Goal: Transaction & Acquisition: Purchase product/service

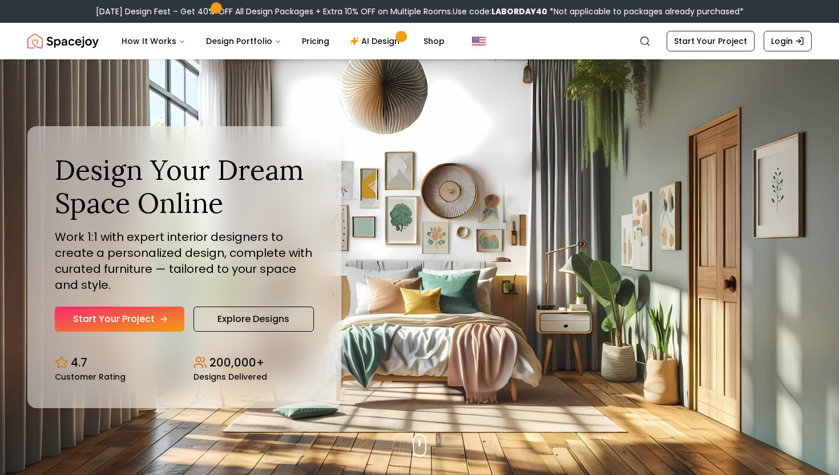
click at [164, 322] on icon "Hero section" at bounding box center [163, 318] width 9 height 9
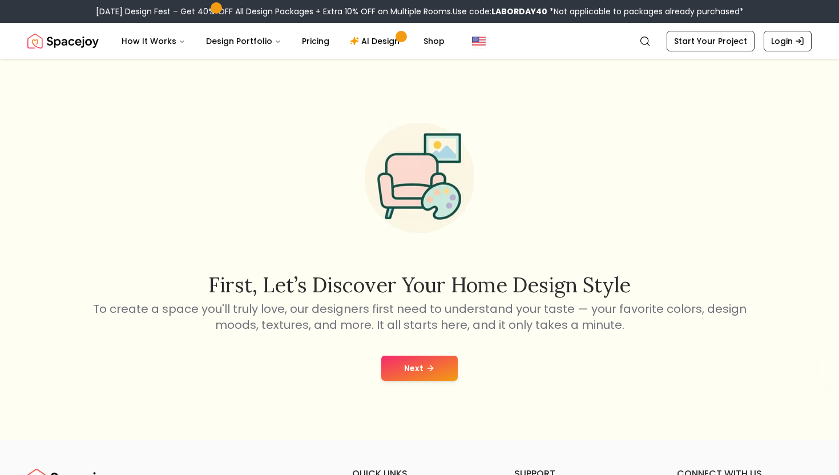
click at [425, 377] on button "Next" at bounding box center [419, 367] width 76 height 25
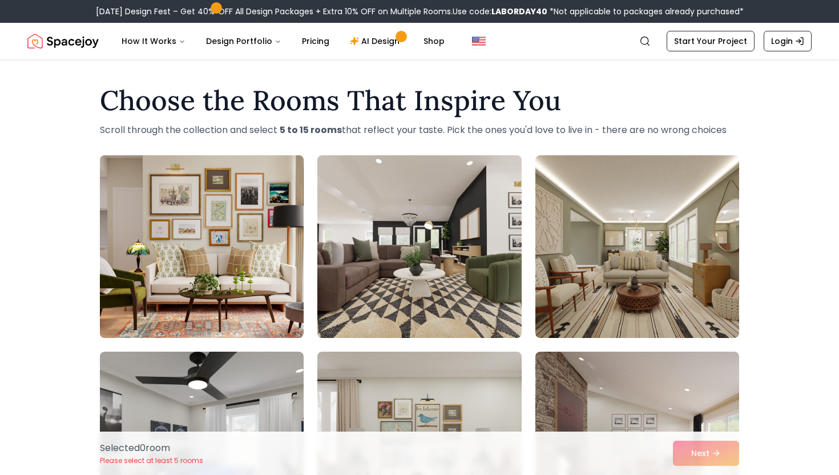
click at [232, 247] on img at bounding box center [202, 247] width 214 height 192
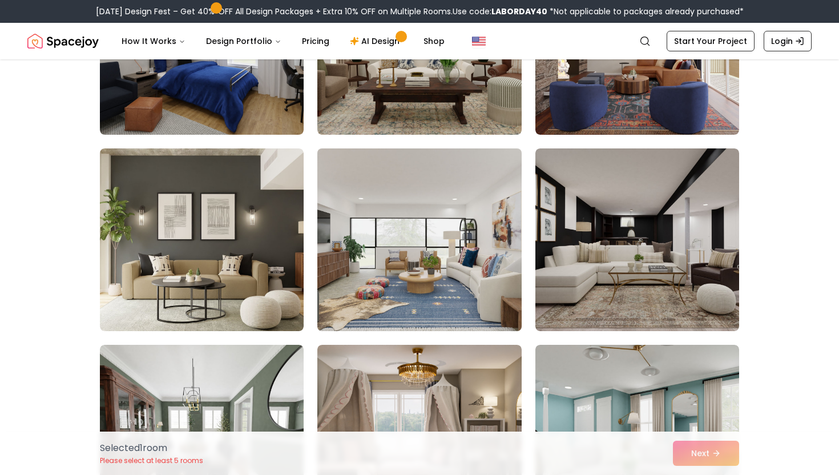
scroll to position [402, 0]
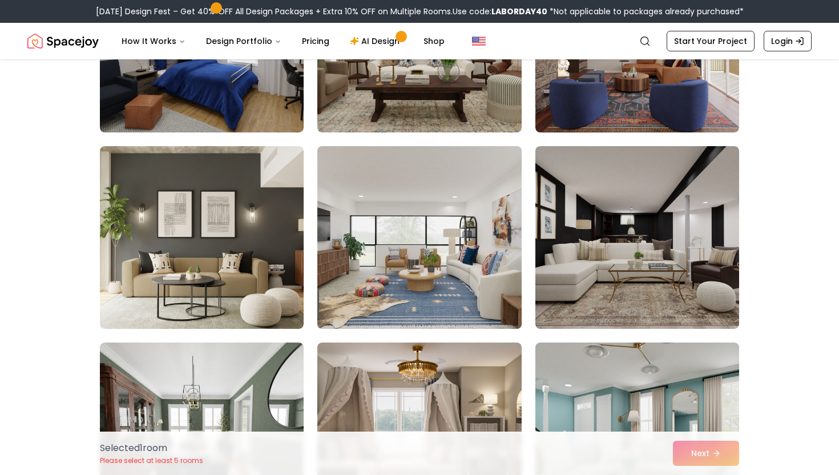
click at [447, 291] on img at bounding box center [419, 238] width 214 height 192
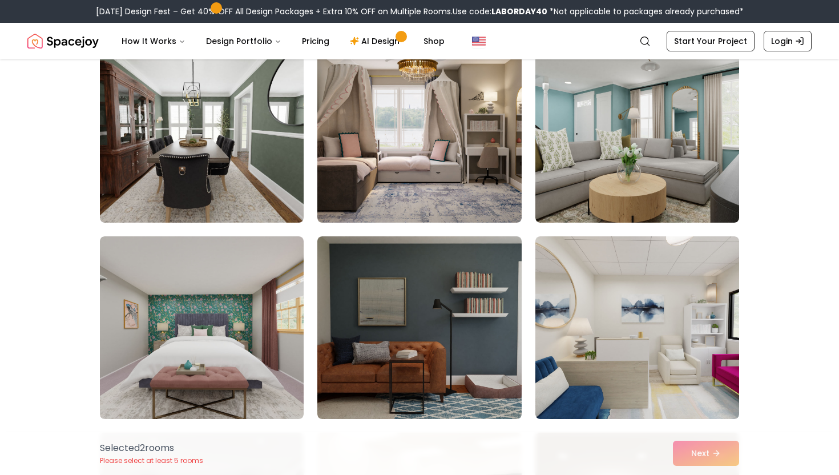
scroll to position [704, 0]
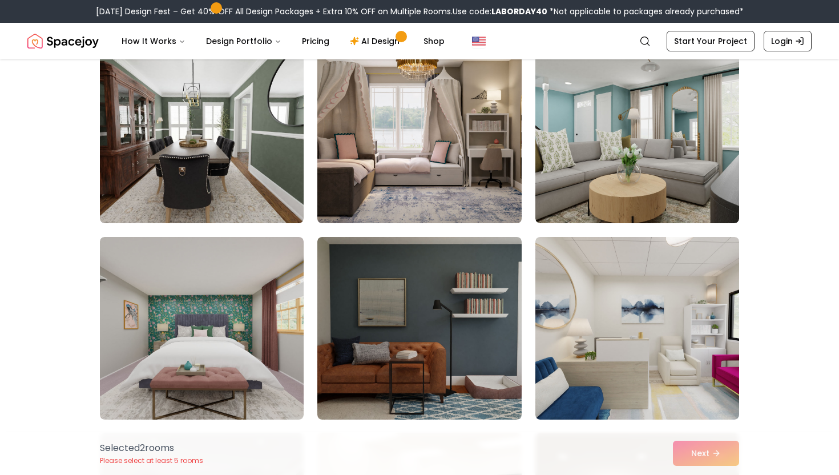
click at [428, 194] on img at bounding box center [419, 132] width 214 height 192
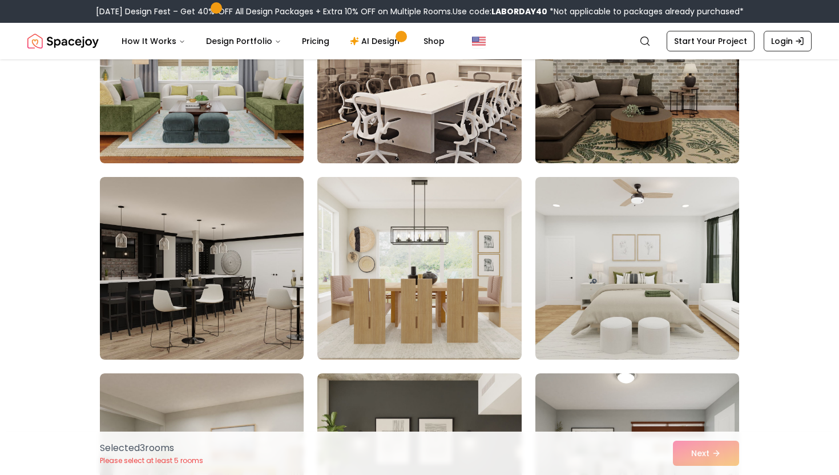
scroll to position [1155, 0]
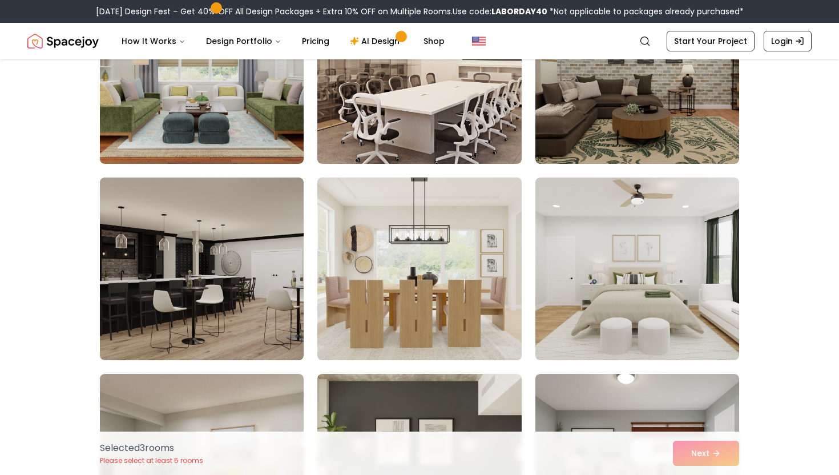
click at [425, 308] on img at bounding box center [419, 269] width 214 height 192
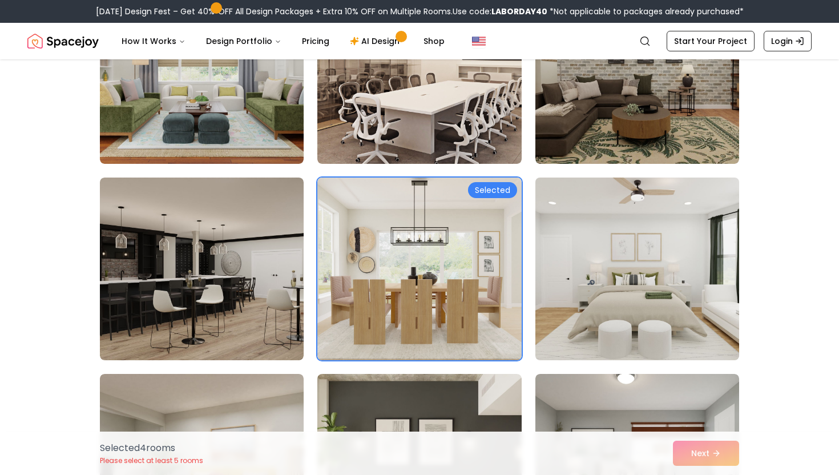
click at [678, 282] on img at bounding box center [637, 269] width 214 height 192
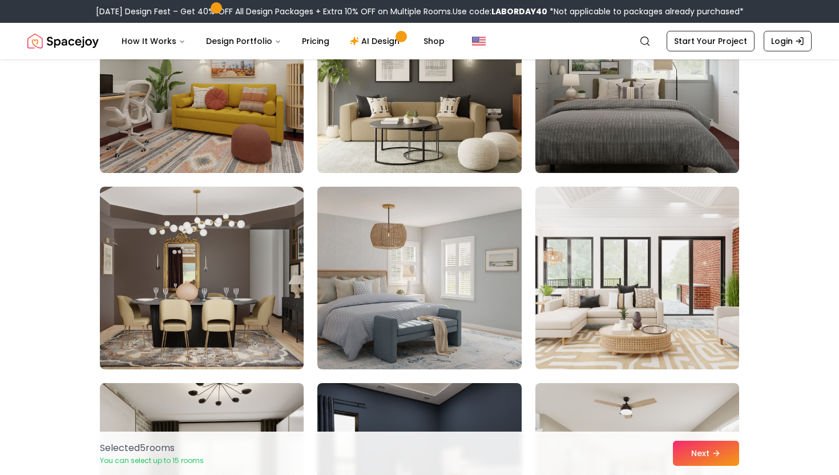
scroll to position [1584, 0]
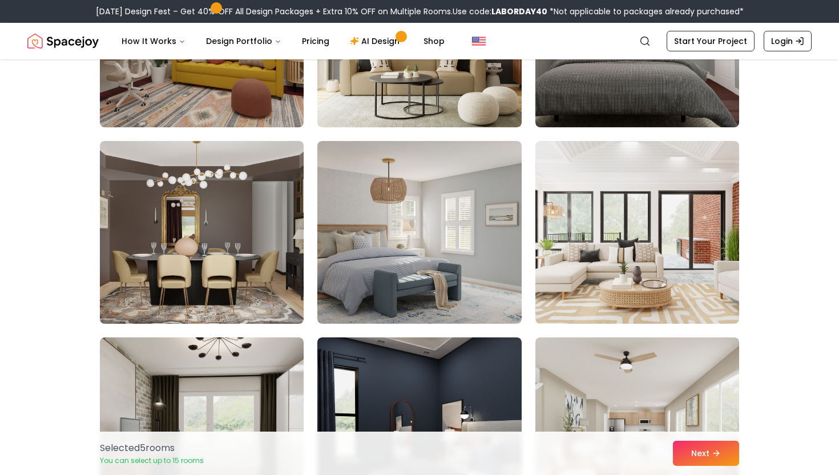
click at [227, 270] on img at bounding box center [202, 232] width 214 height 192
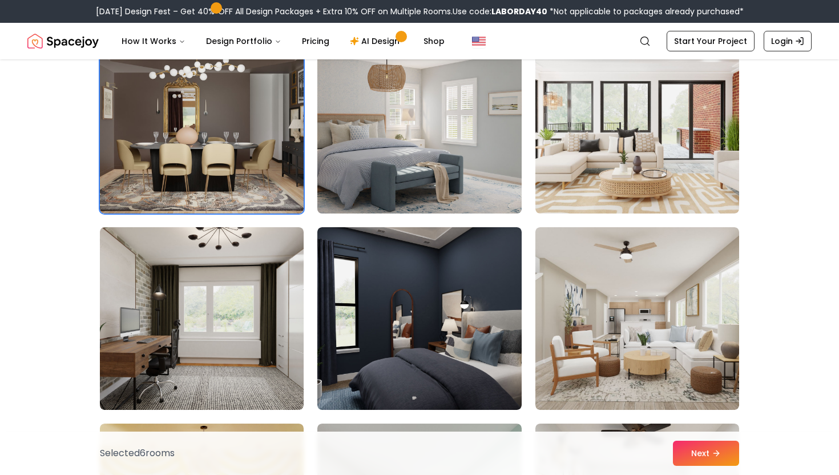
scroll to position [1700, 0]
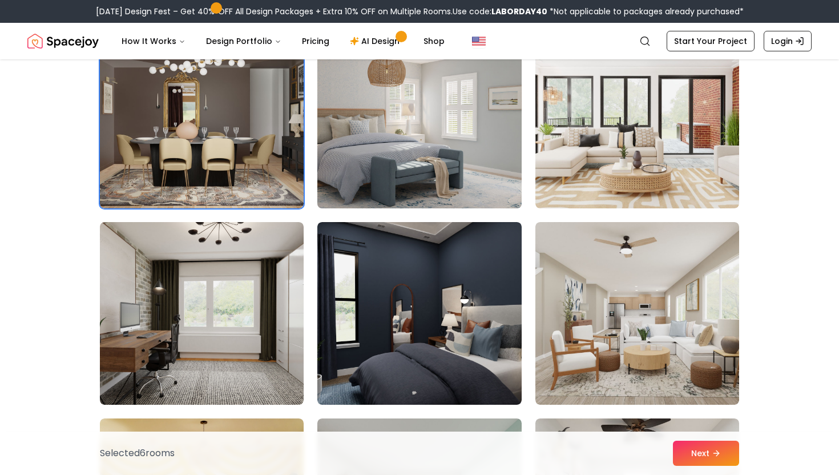
click at [426, 96] on img at bounding box center [419, 117] width 214 height 192
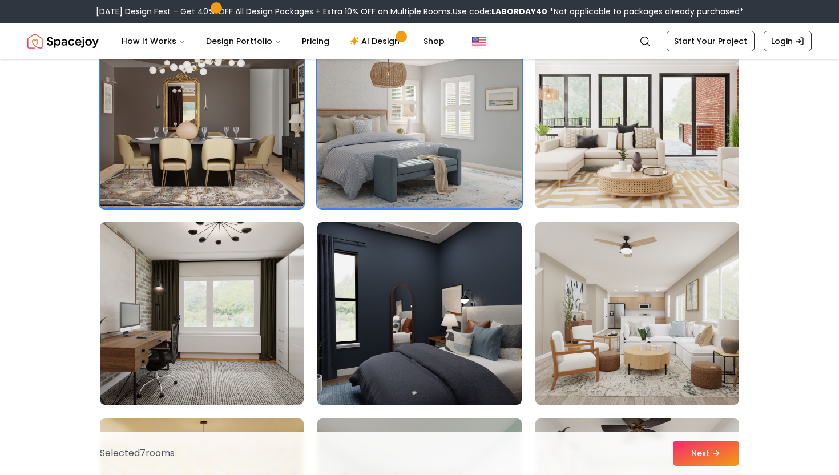
click at [577, 118] on img at bounding box center [637, 117] width 214 height 192
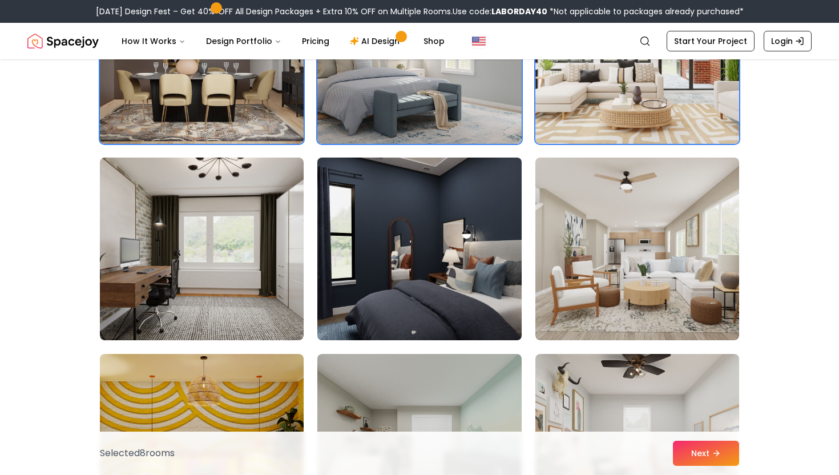
scroll to position [1773, 0]
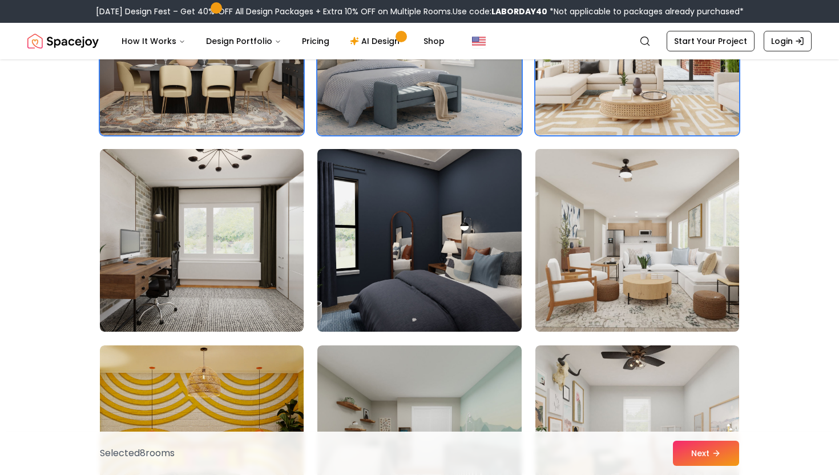
click at [696, 253] on img at bounding box center [637, 240] width 214 height 192
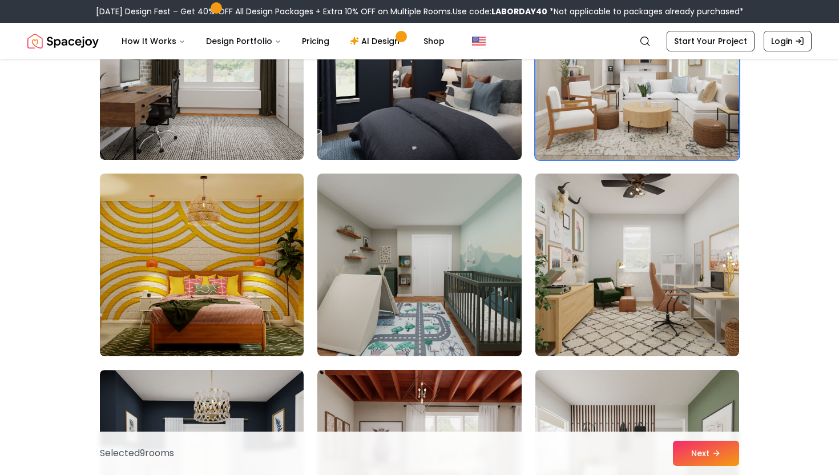
scroll to position [1959, 0]
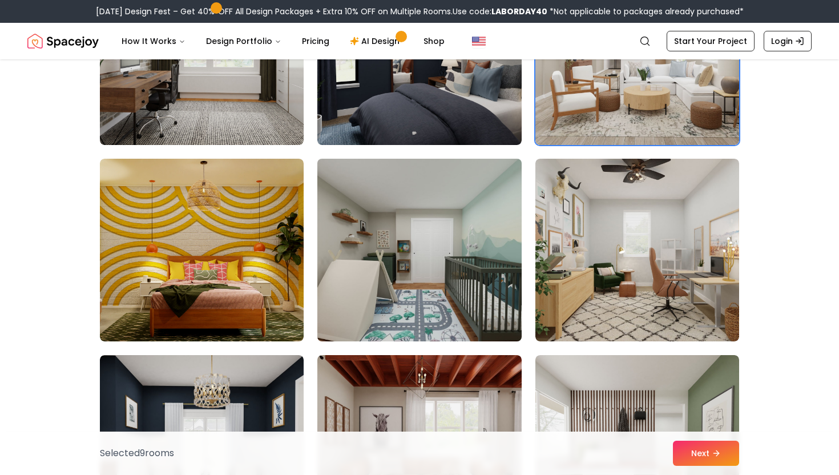
click at [448, 285] on img at bounding box center [419, 250] width 214 height 192
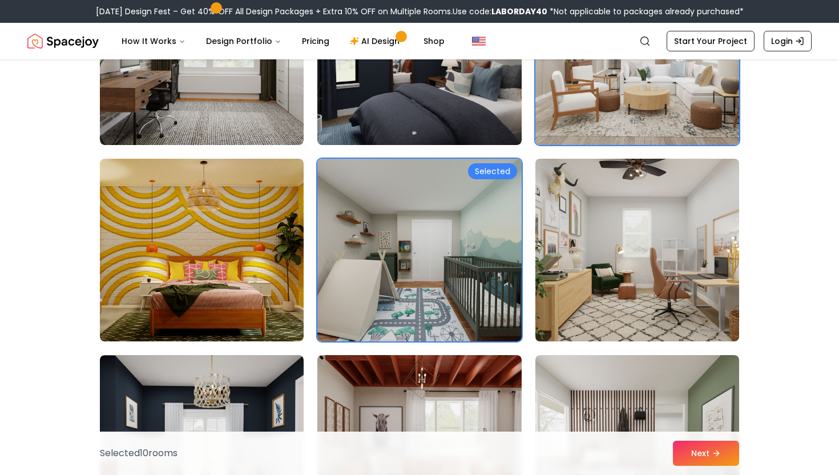
click at [714, 286] on img at bounding box center [637, 250] width 214 height 192
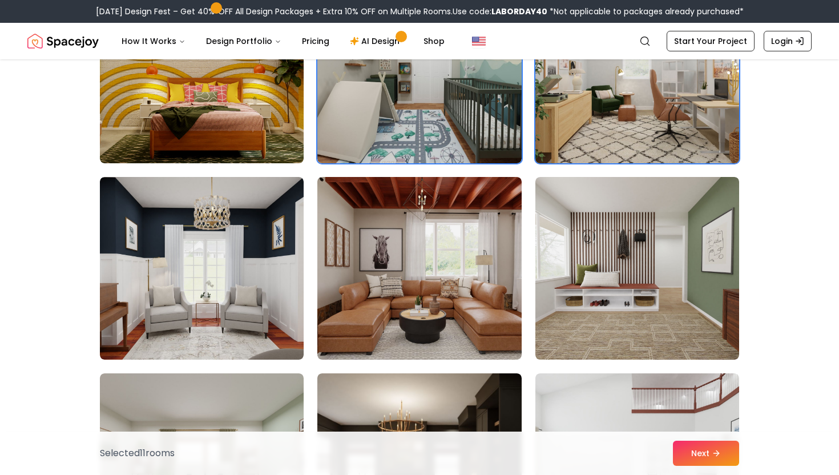
scroll to position [2153, 0]
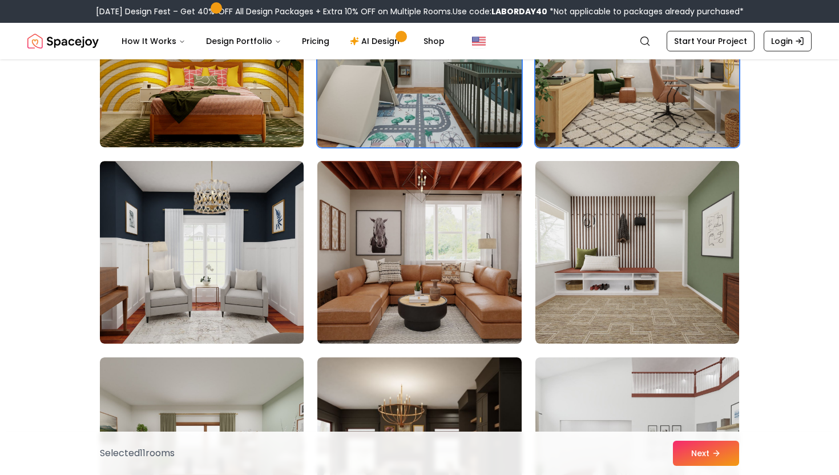
click at [419, 238] on img at bounding box center [419, 252] width 214 height 192
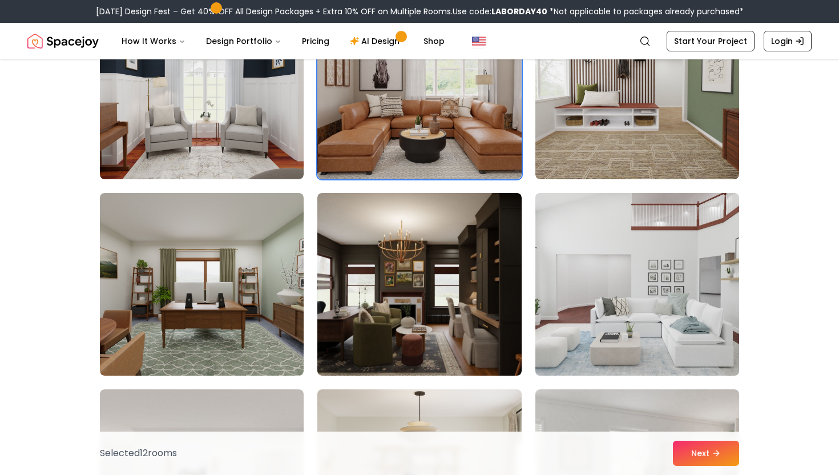
scroll to position [2319, 0]
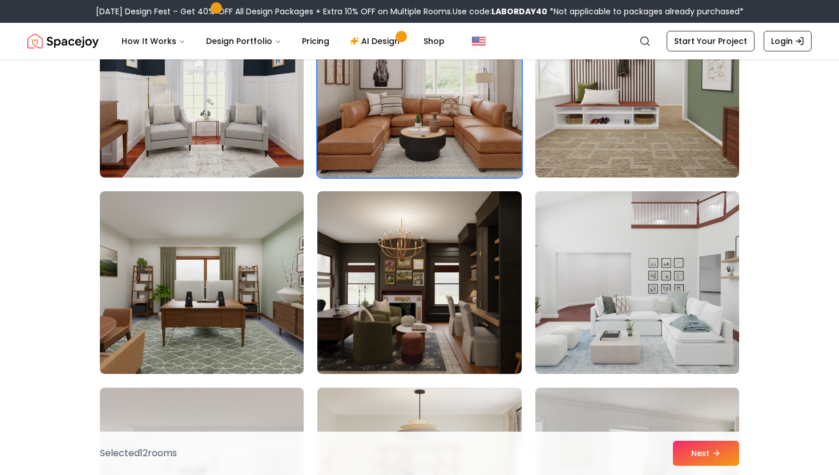
click at [703, 292] on img at bounding box center [637, 283] width 214 height 192
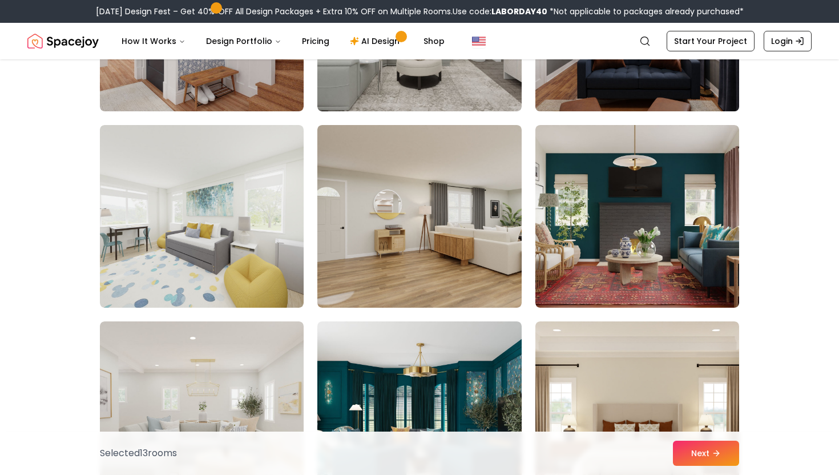
scroll to position [3367, 0]
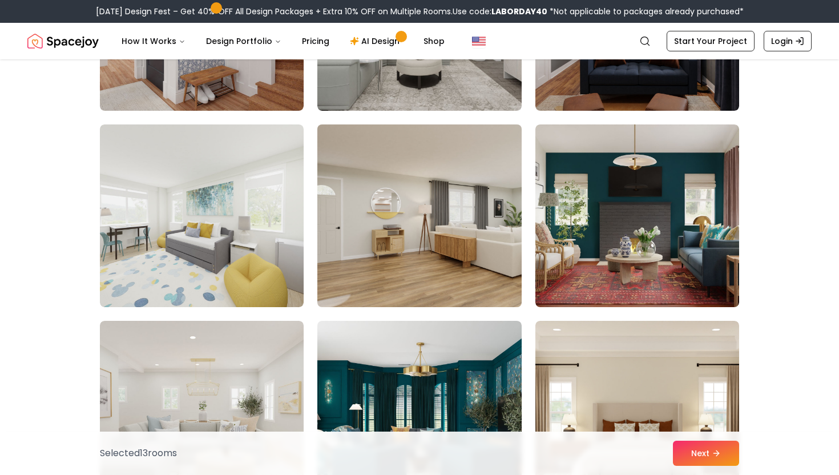
click at [416, 216] on img at bounding box center [419, 216] width 214 height 192
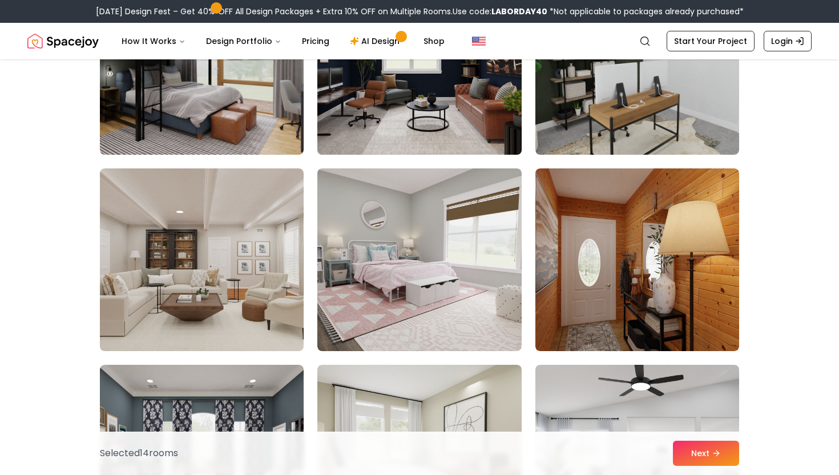
scroll to position [3912, 0]
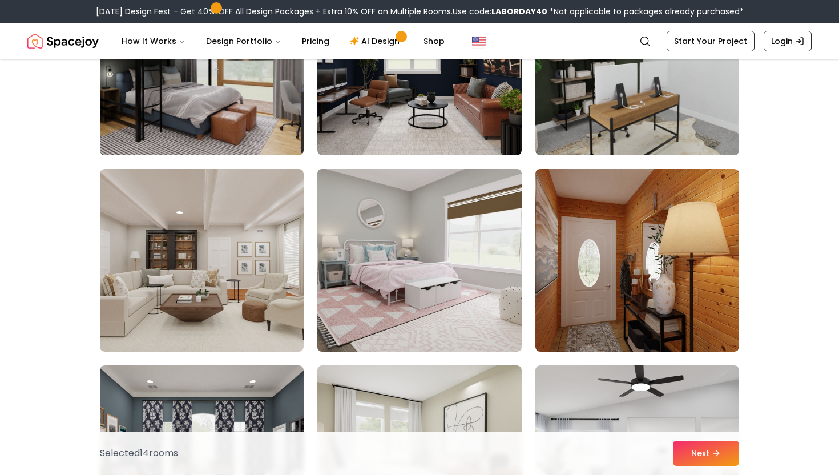
click at [426, 258] on img at bounding box center [419, 260] width 214 height 192
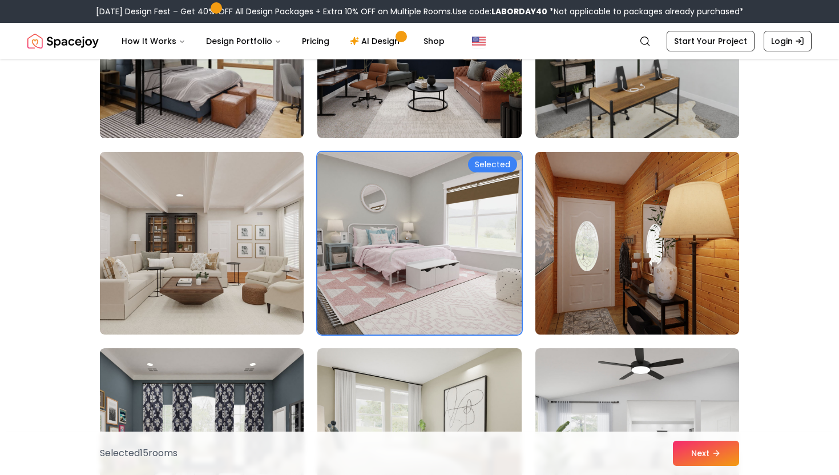
scroll to position [3933, 0]
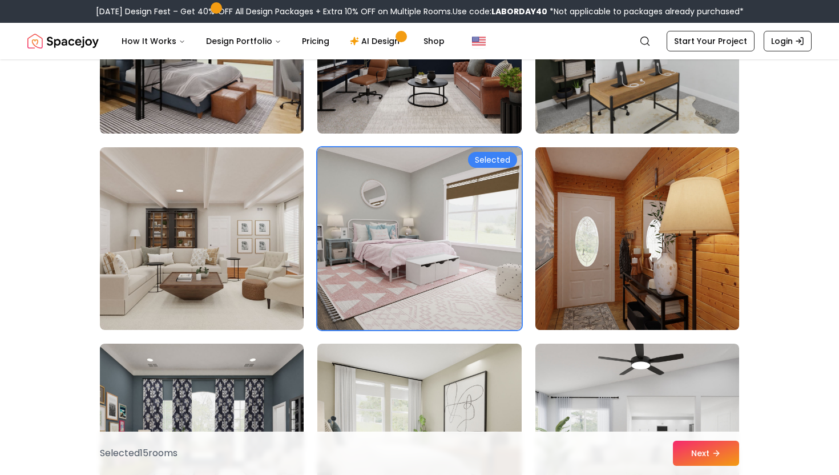
click at [710, 268] on img at bounding box center [637, 239] width 214 height 192
click at [631, 221] on img at bounding box center [637, 239] width 214 height 192
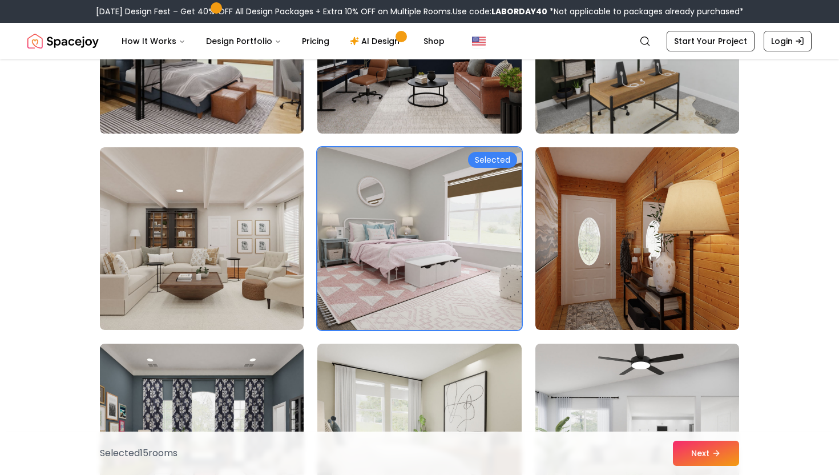
click at [483, 223] on img at bounding box center [419, 239] width 214 height 192
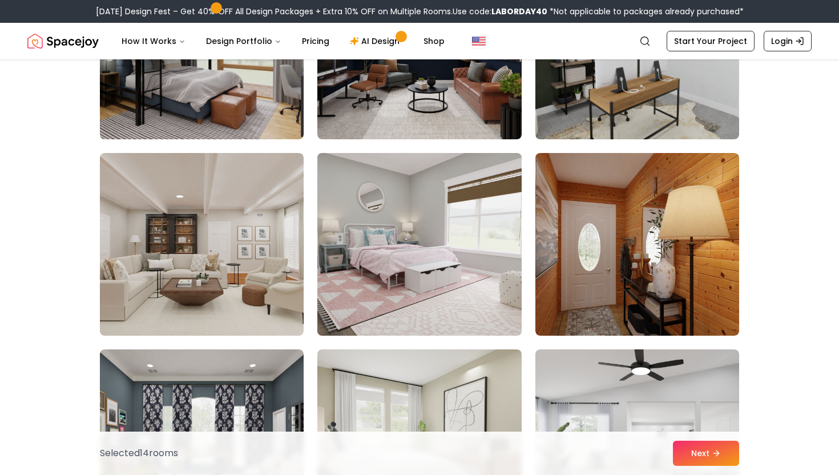
scroll to position [3910, 0]
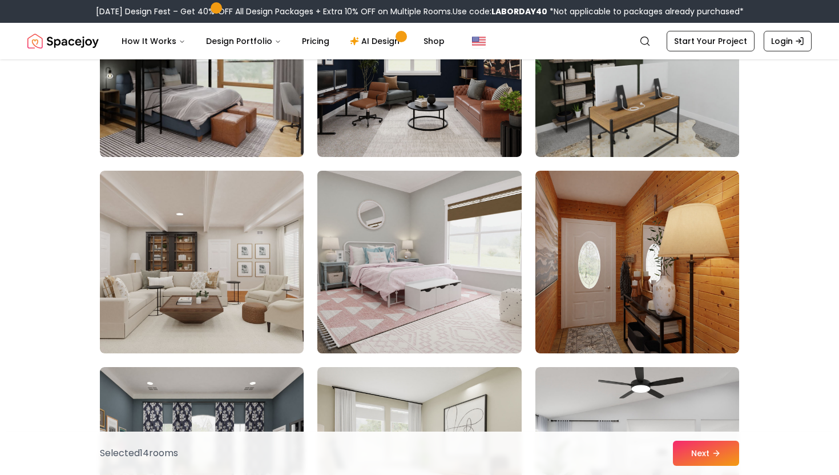
click at [479, 224] on img at bounding box center [419, 262] width 214 height 192
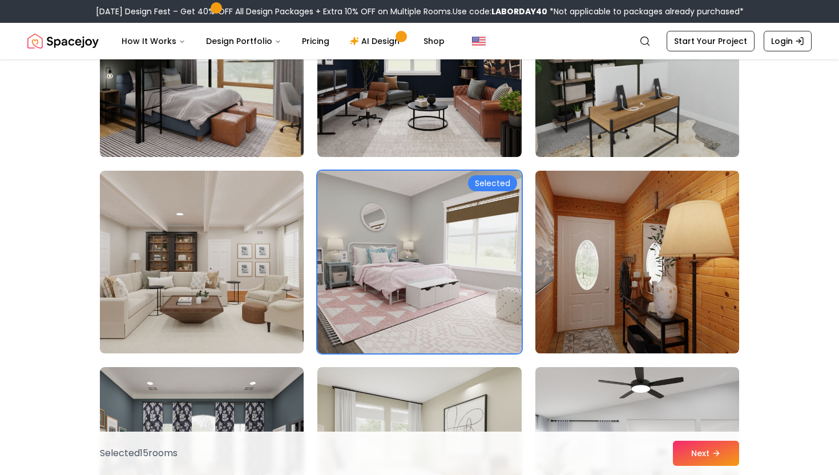
click at [705, 346] on img at bounding box center [637, 262] width 214 height 192
click at [672, 316] on img at bounding box center [637, 262] width 214 height 192
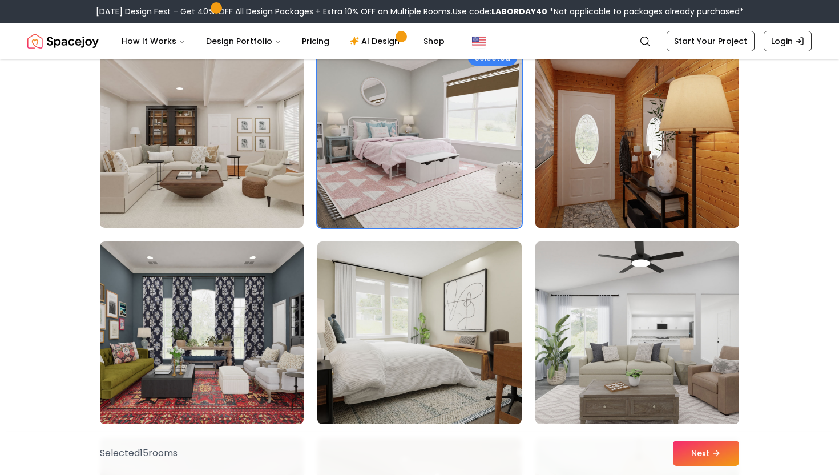
click at [672, 316] on img at bounding box center [637, 332] width 204 height 183
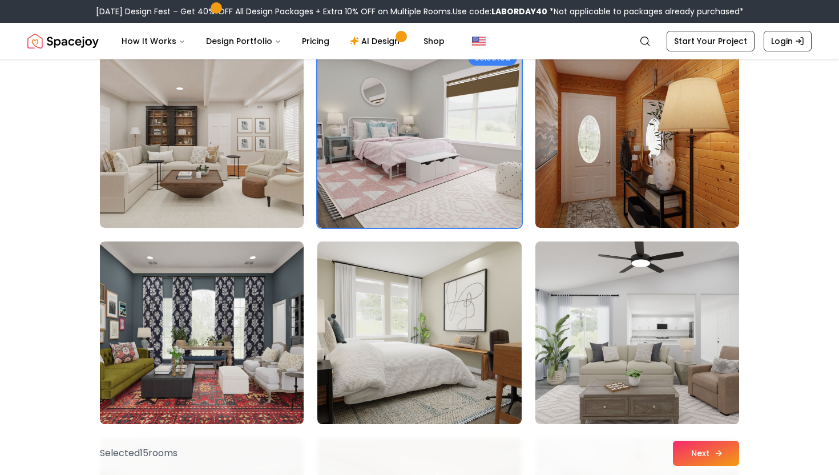
click at [717, 463] on button "Next" at bounding box center [706, 452] width 66 height 25
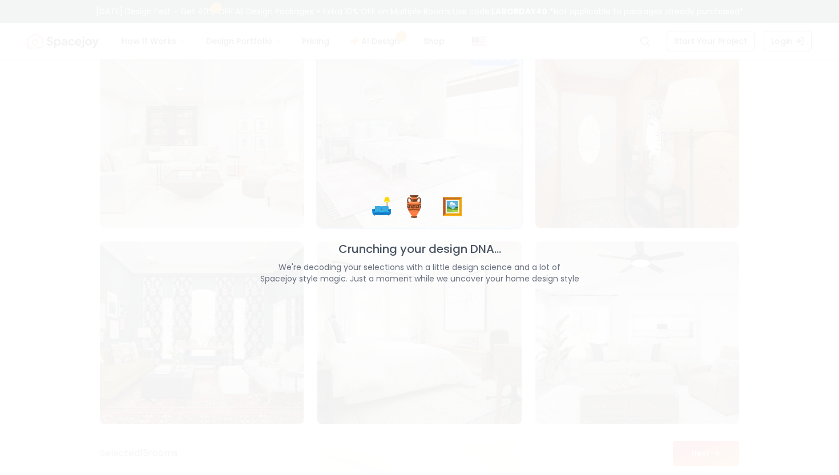
scroll to position [4036, 0]
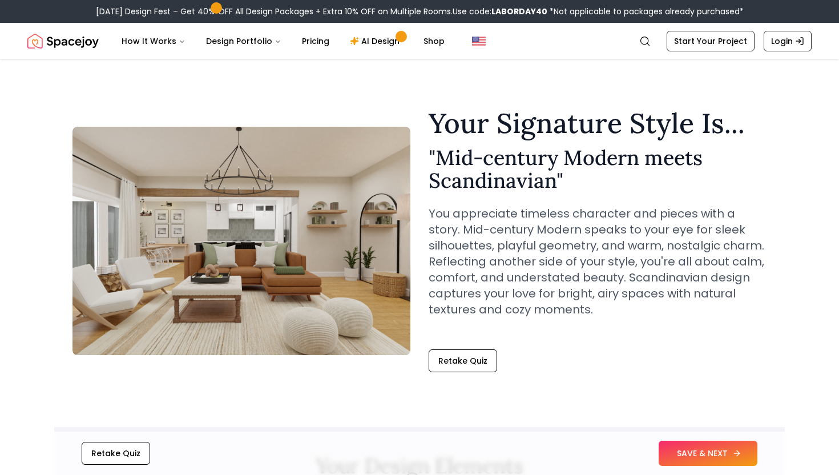
click at [719, 446] on button "SAVE & NEXT" at bounding box center [707, 452] width 99 height 25
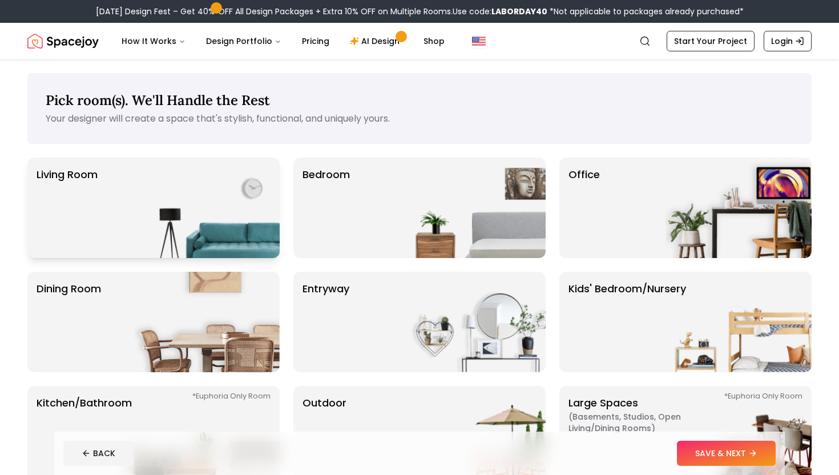
click at [101, 183] on div "Living Room" at bounding box center [153, 207] width 252 height 100
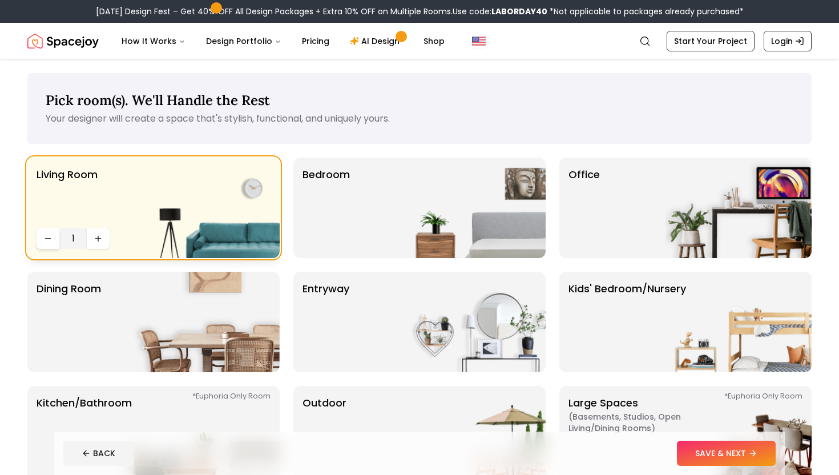
click at [51, 236] on icon "Decrease quantity" at bounding box center [47, 238] width 9 height 9
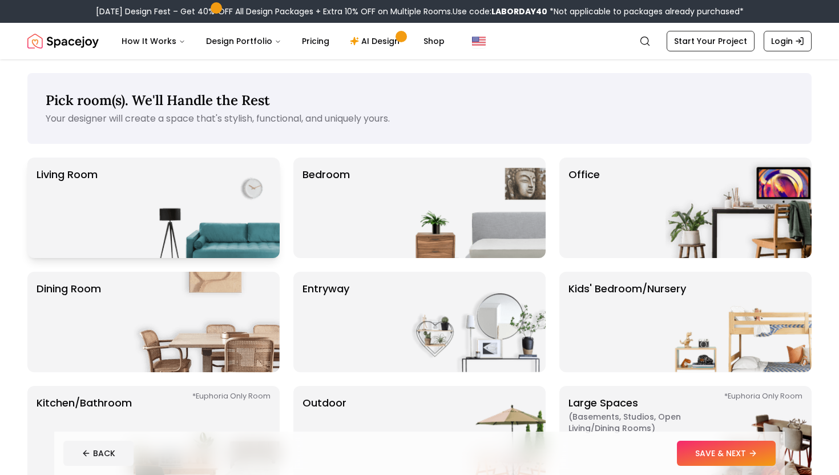
click at [138, 194] on img at bounding box center [207, 207] width 146 height 100
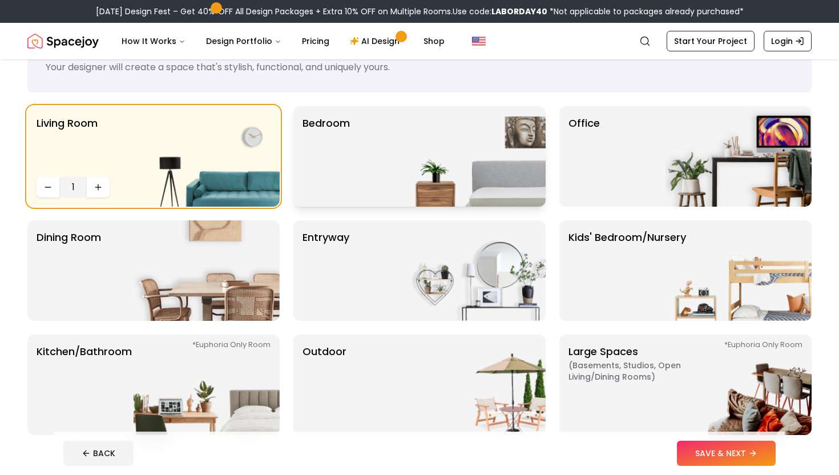
scroll to position [63, 0]
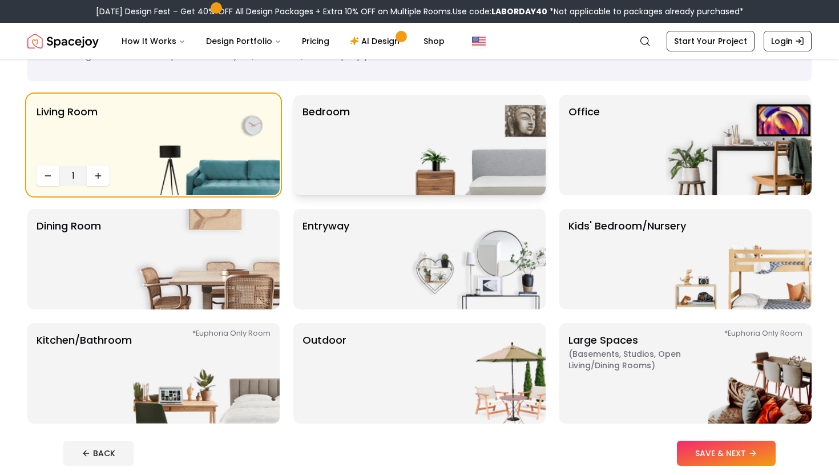
click at [422, 163] on img at bounding box center [472, 145] width 146 height 100
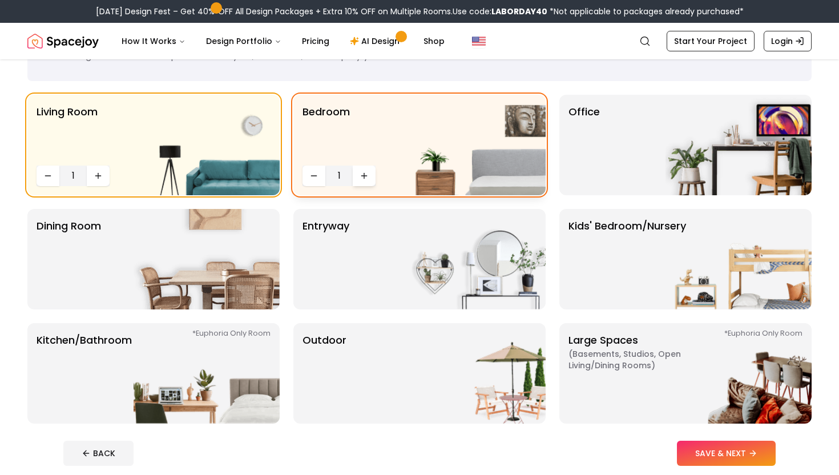
click at [364, 177] on icon "Increase quantity" at bounding box center [364, 175] width 0 height 5
click at [612, 166] on div "Office" at bounding box center [685, 145] width 252 height 100
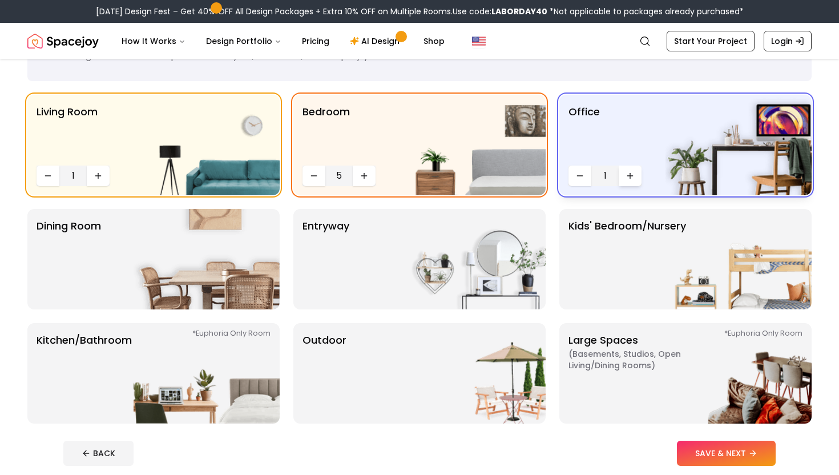
click at [624, 175] on button "Increase quantity" at bounding box center [629, 175] width 23 height 21
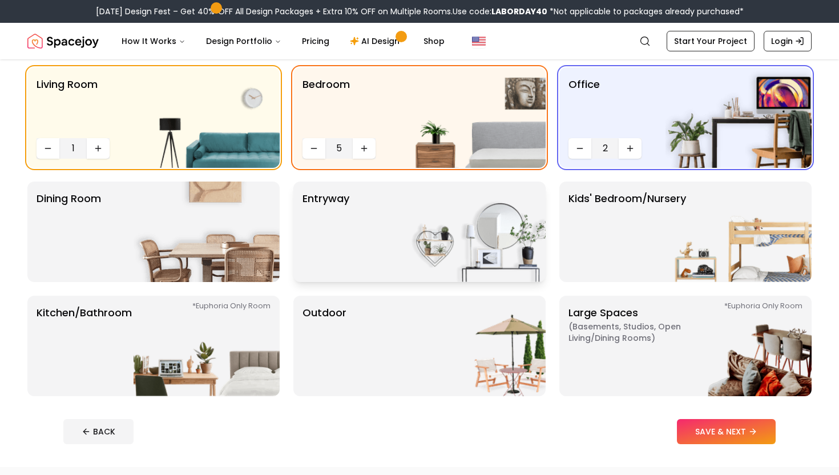
scroll to position [92, 0]
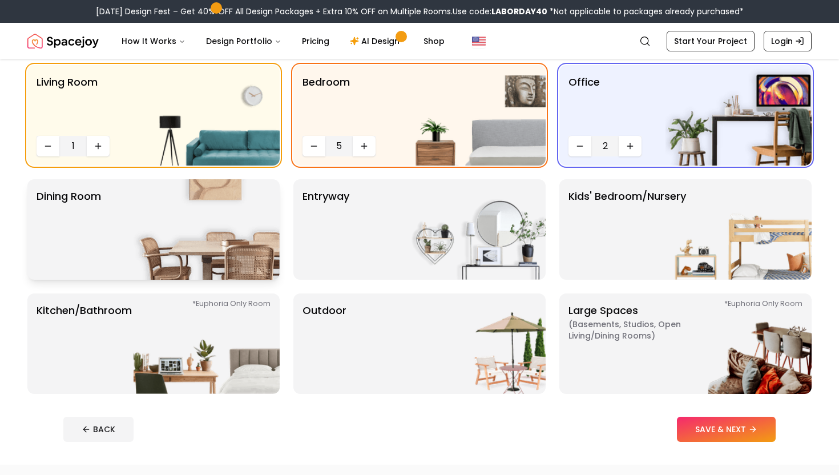
click at [180, 233] on img at bounding box center [207, 229] width 146 height 100
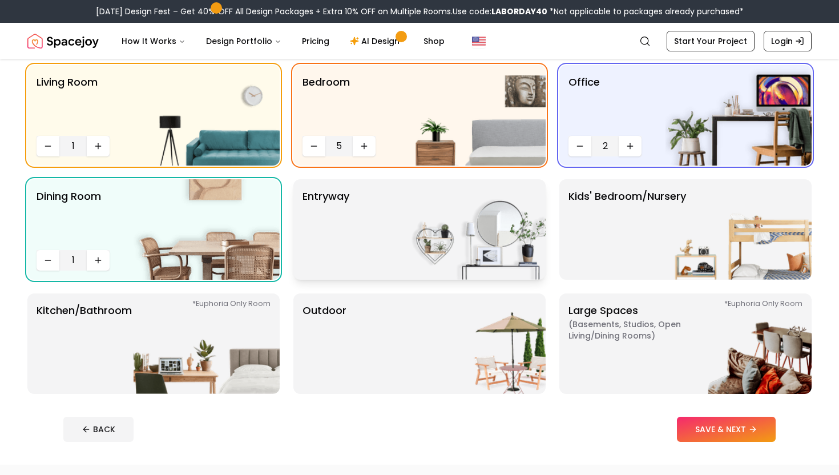
click at [484, 205] on img at bounding box center [472, 229] width 146 height 100
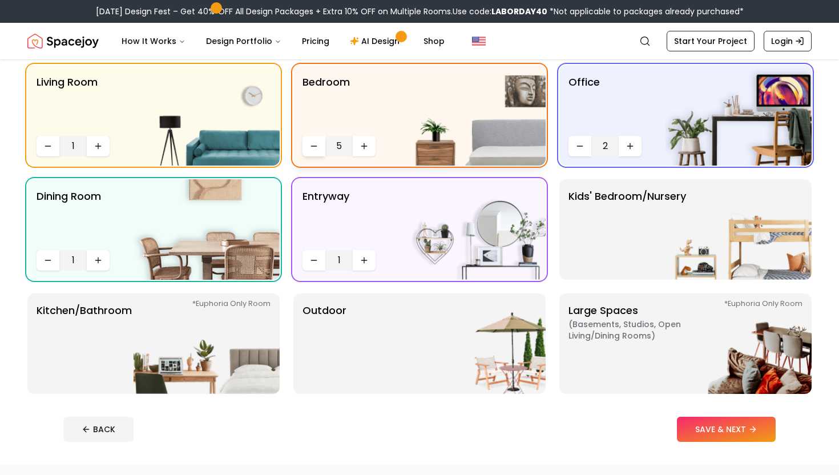
click at [306, 148] on button "Decrease quantity" at bounding box center [313, 146] width 23 height 21
click at [661, 226] on p "Kids' Bedroom/Nursery" at bounding box center [627, 229] width 118 height 82
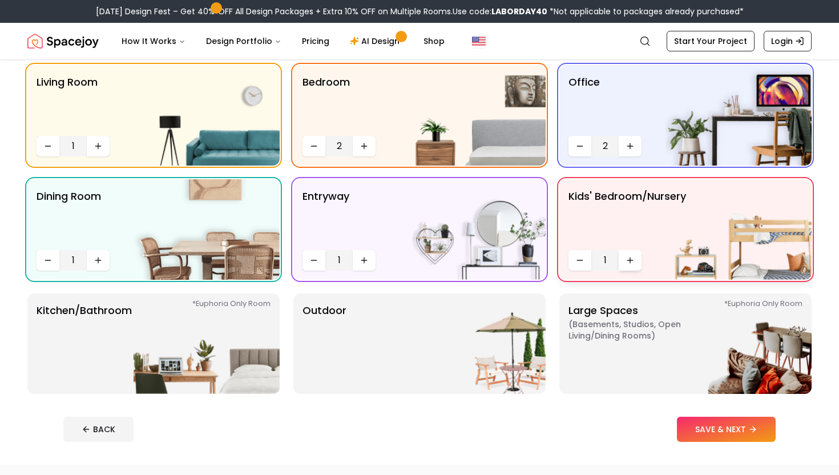
click at [634, 253] on button "Increase quantity" at bounding box center [629, 260] width 23 height 21
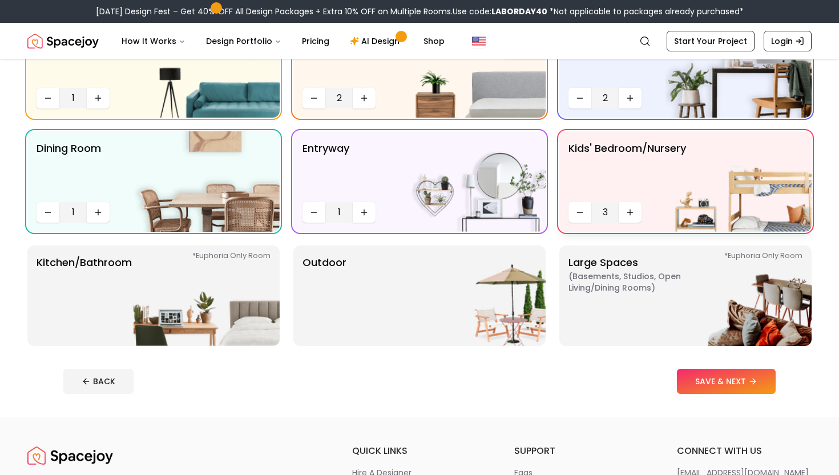
scroll to position [154, 0]
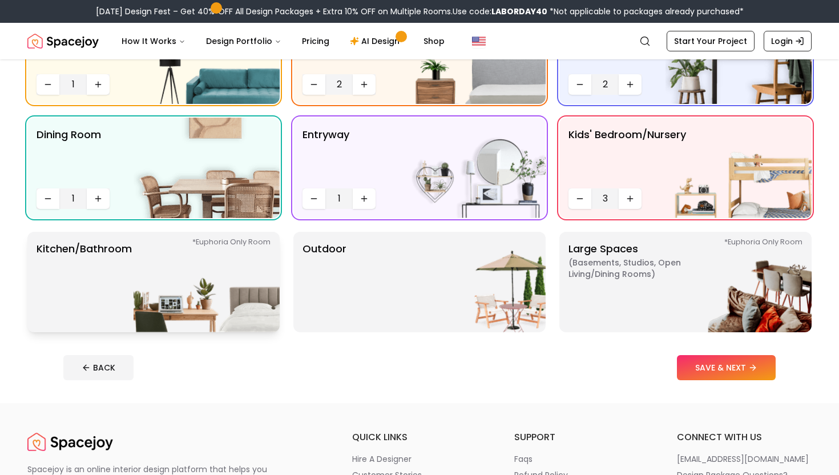
click at [236, 262] on img at bounding box center [207, 282] width 146 height 100
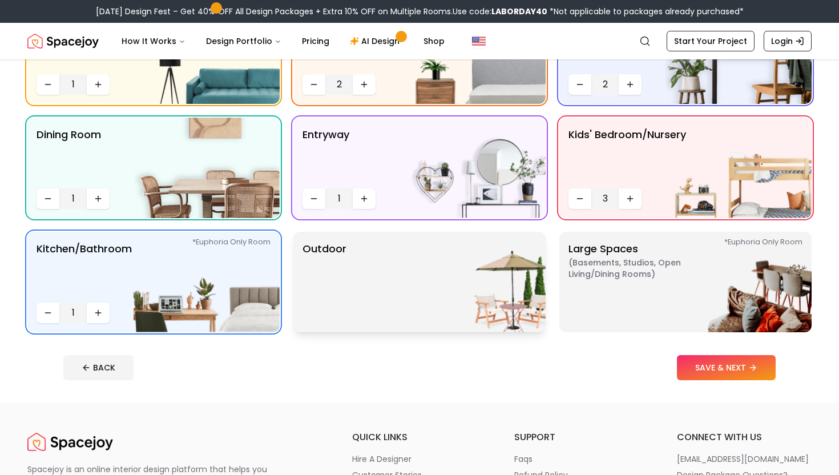
click at [369, 289] on div "Outdoor" at bounding box center [419, 282] width 252 height 100
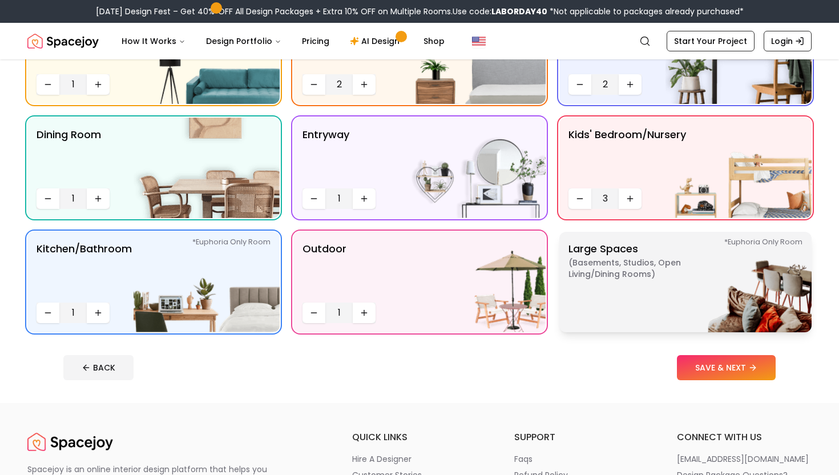
click at [636, 276] on span "( Basements, Studios, Open living/dining rooms )" at bounding box center [639, 268] width 143 height 23
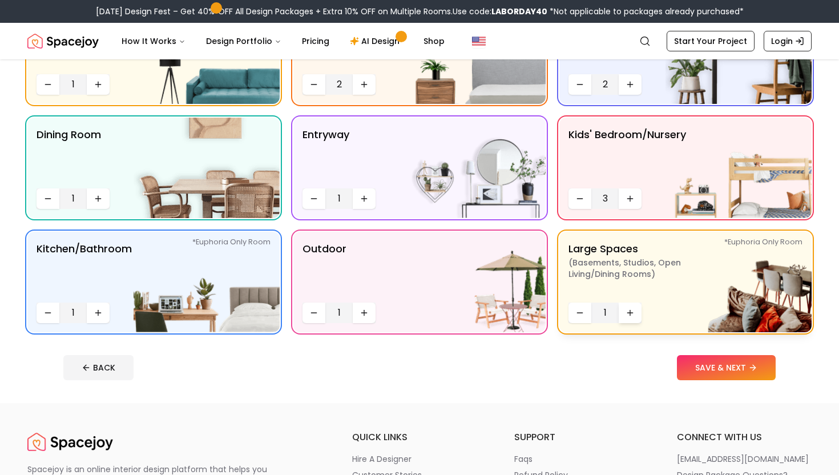
click at [629, 318] on button "Increase quantity" at bounding box center [629, 312] width 23 height 21
click at [734, 366] on button "SAVE & NEXT" at bounding box center [726, 367] width 99 height 25
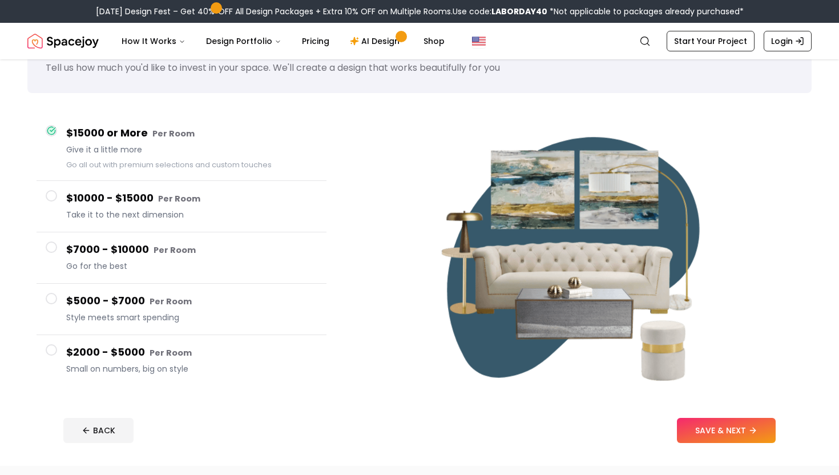
scroll to position [52, 0]
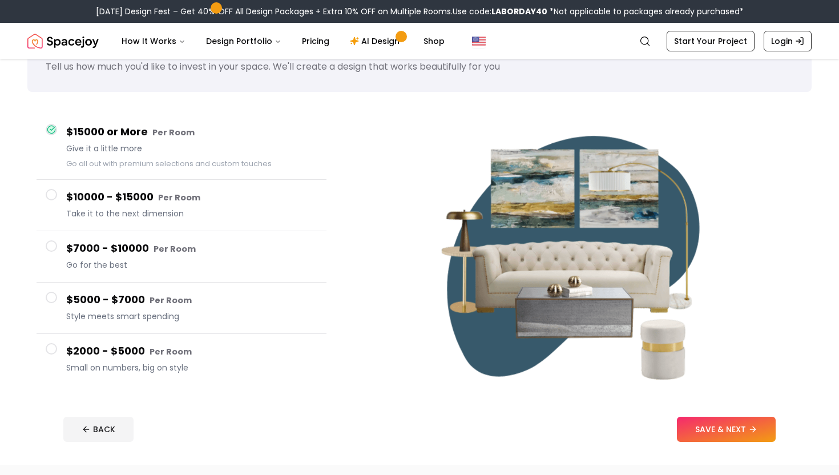
click at [195, 202] on small "Per Room" at bounding box center [179, 197] width 42 height 11
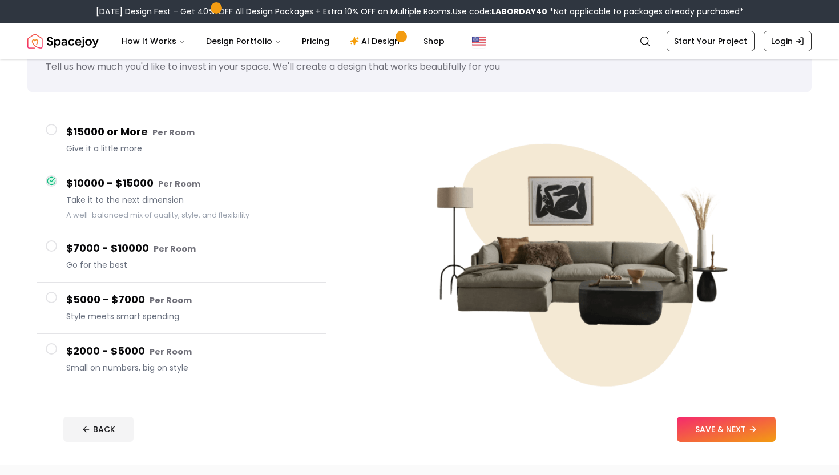
click at [191, 139] on h4 "$15000 or More Per Room" at bounding box center [191, 132] width 251 height 17
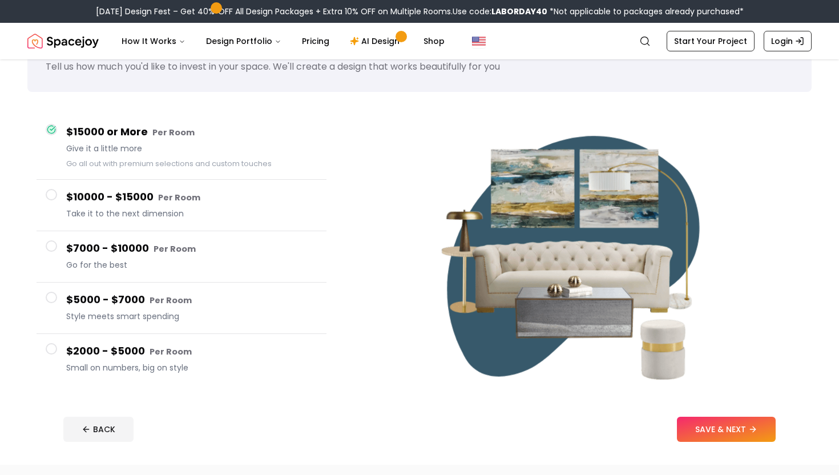
click at [215, 211] on span "Take it to the next dimension" at bounding box center [191, 213] width 251 height 11
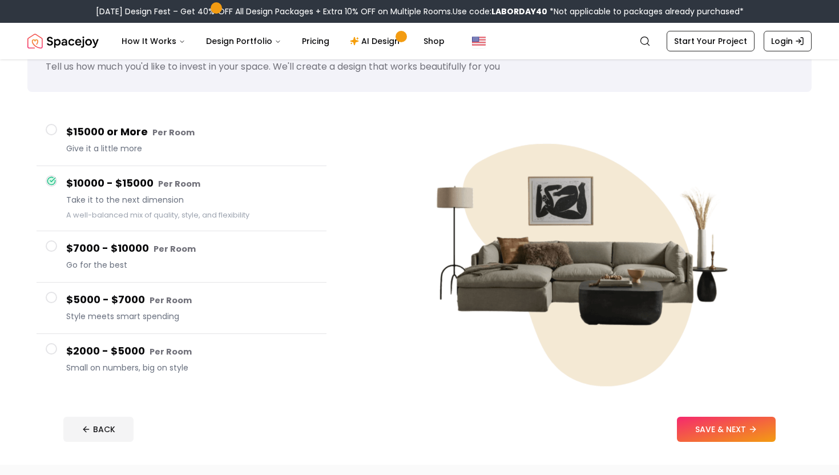
click at [219, 274] on button "$7000 - $10000 Per Room Go for the best" at bounding box center [182, 256] width 290 height 51
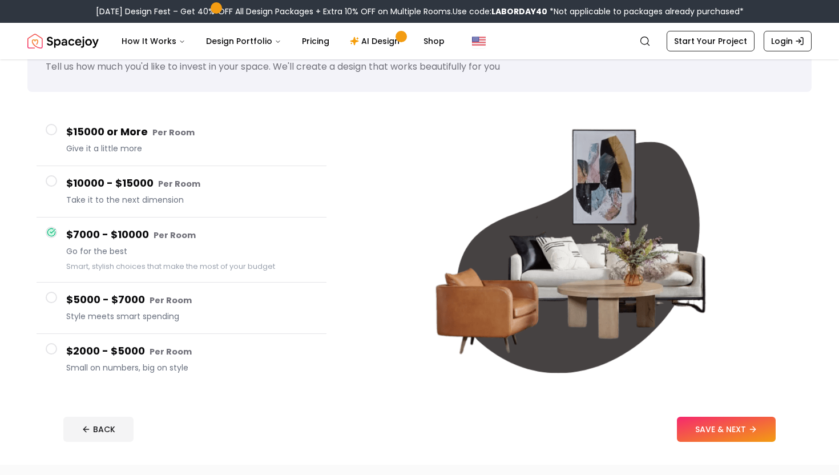
click at [221, 212] on button "$10000 - $15000 Per Room Take it to the next dimension" at bounding box center [182, 191] width 290 height 51
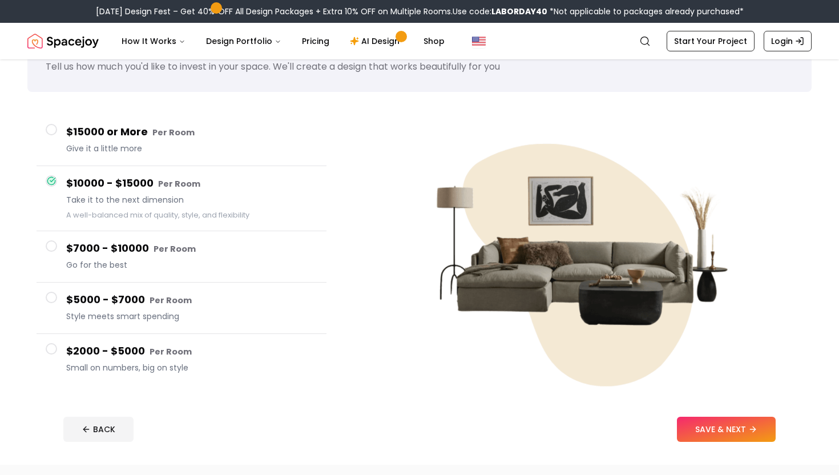
click at [217, 279] on button "$7000 - $10000 Per Room Go for the best" at bounding box center [182, 256] width 290 height 51
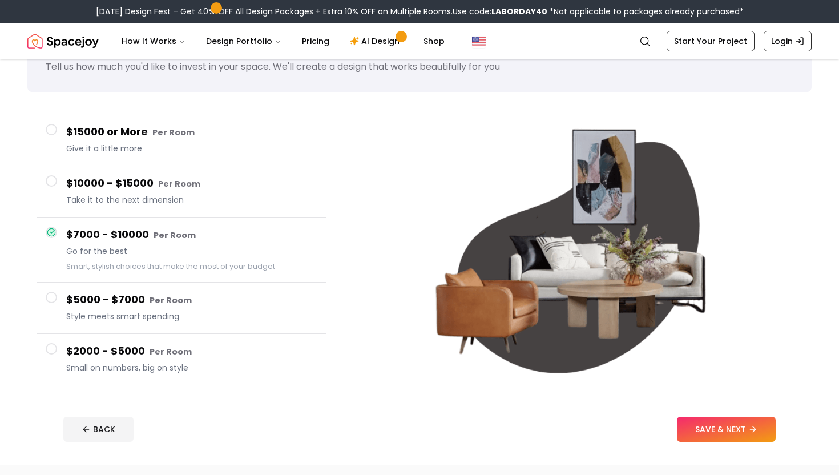
click at [216, 294] on h4 "$5000 - $7000 Per Room" at bounding box center [191, 300] width 251 height 17
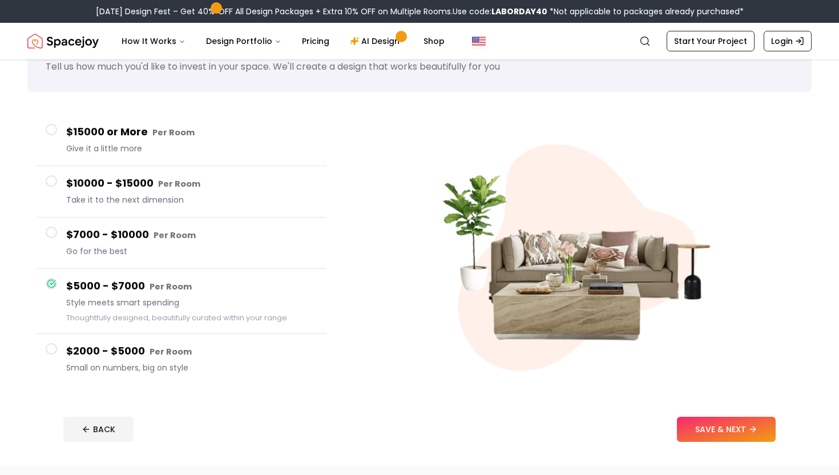
click at [216, 179] on h4 "$10000 - $15000 Per Room" at bounding box center [191, 183] width 251 height 17
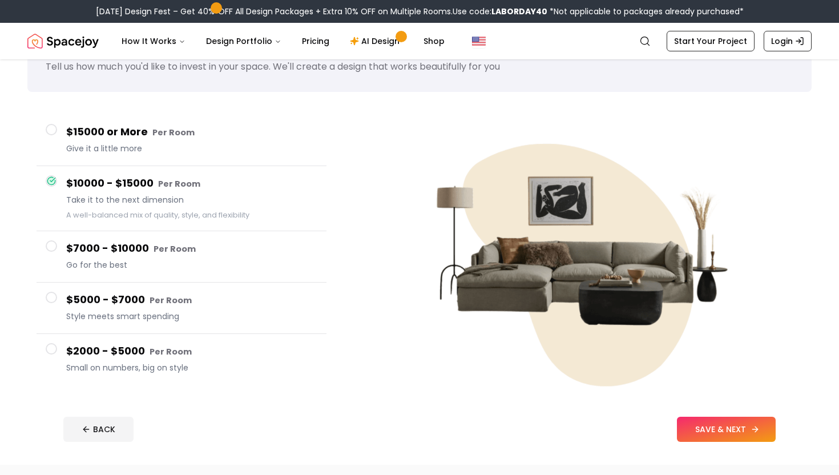
click at [728, 426] on button "SAVE & NEXT" at bounding box center [726, 429] width 99 height 25
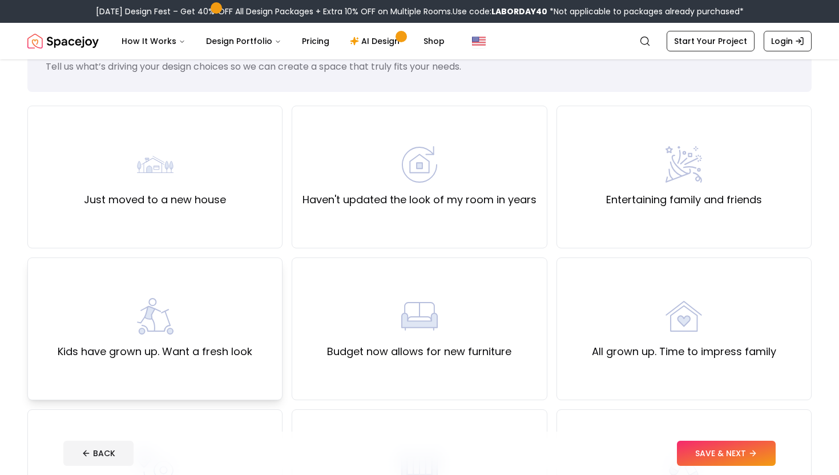
click at [245, 280] on div "Kids have grown up. Want a fresh look" at bounding box center [154, 328] width 255 height 143
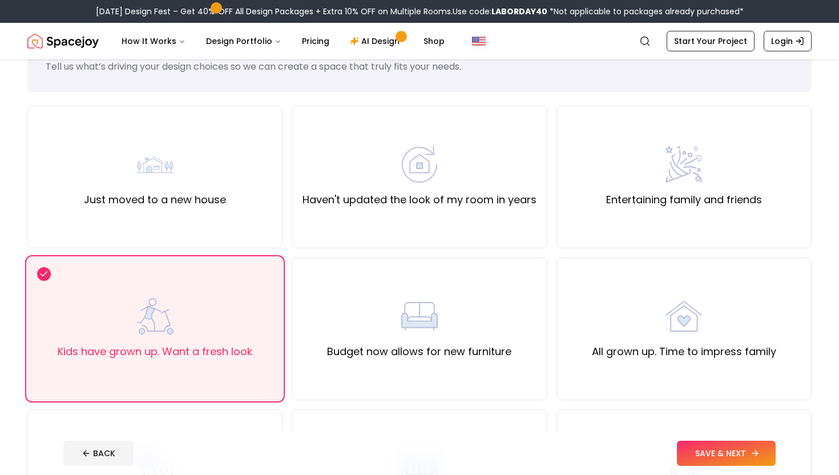
click at [733, 460] on button "SAVE & NEXT" at bounding box center [726, 452] width 99 height 25
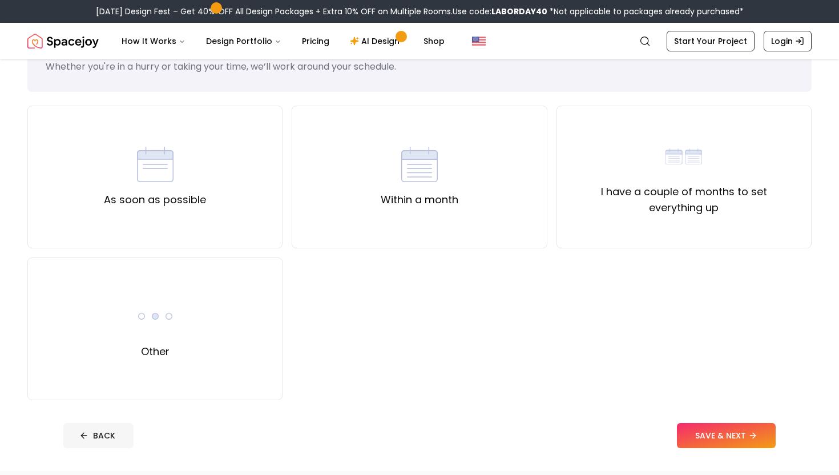
click at [92, 437] on button "BACK" at bounding box center [98, 435] width 70 height 25
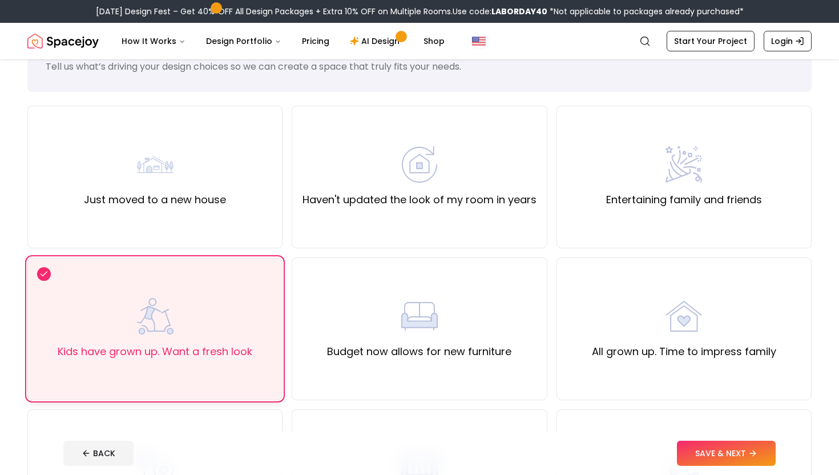
click at [253, 369] on div "Kids have grown up. Want a fresh look" at bounding box center [154, 328] width 255 height 143
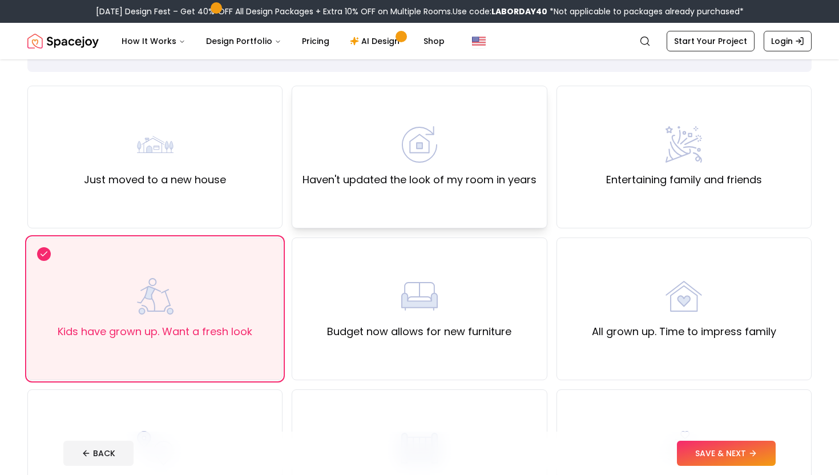
scroll to position [139, 0]
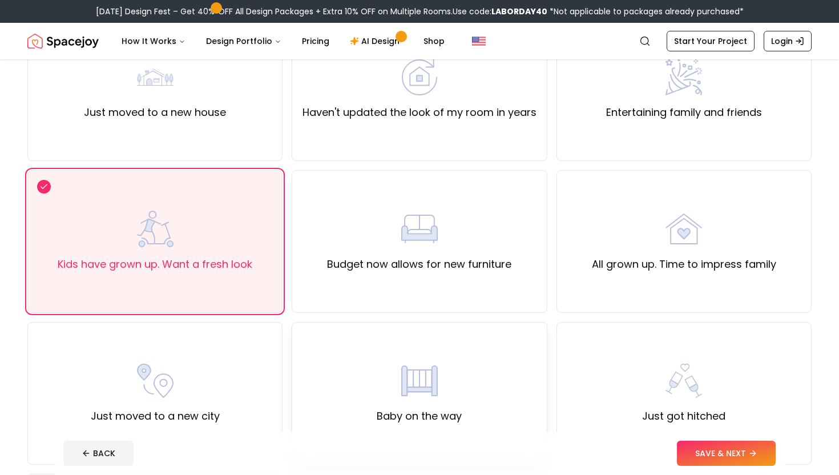
click at [428, 385] on img at bounding box center [419, 380] width 37 height 37
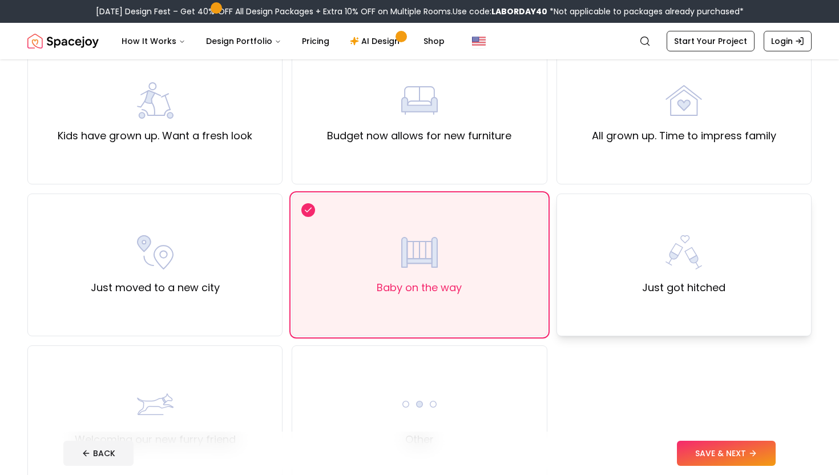
scroll to position [298, 0]
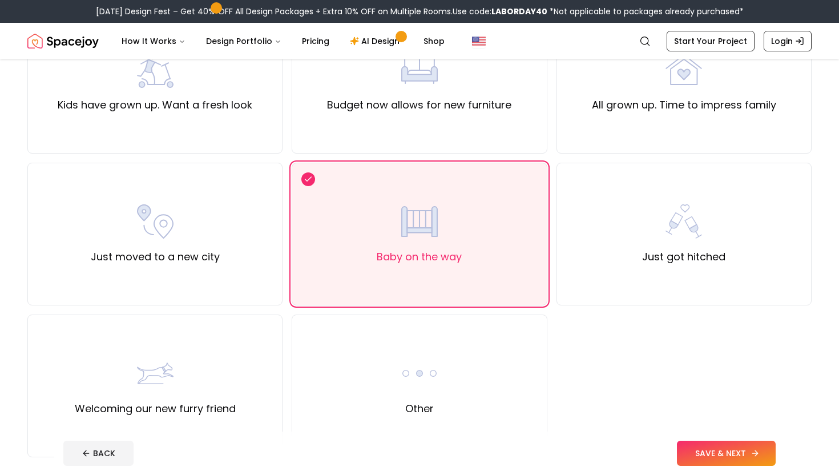
click at [723, 446] on button "SAVE & NEXT" at bounding box center [726, 452] width 99 height 25
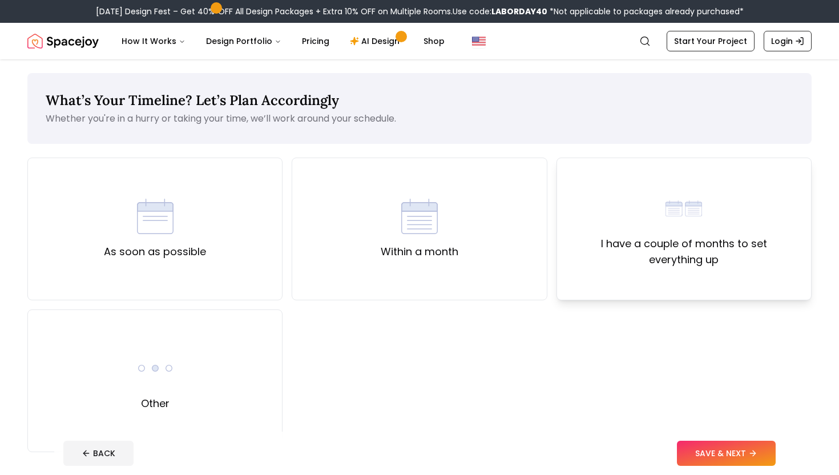
click at [646, 249] on label "I have a couple of months to set everything up" at bounding box center [684, 252] width 236 height 32
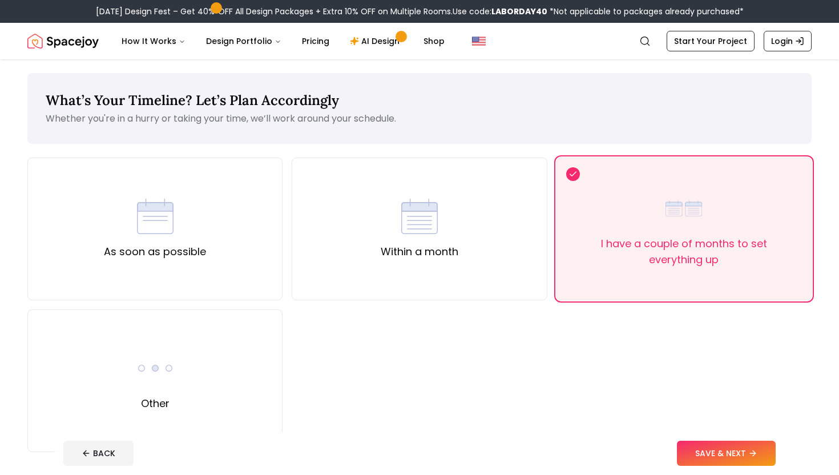
click at [704, 439] on footer "BACK SAVE & NEXT" at bounding box center [419, 452] width 730 height 43
click at [699, 446] on button "SAVE & NEXT" at bounding box center [726, 452] width 99 height 25
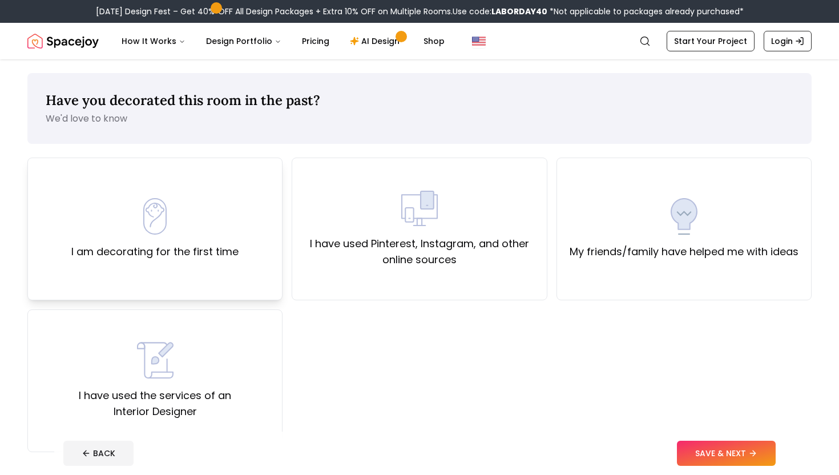
click at [224, 248] on label "I am decorating for the first time" at bounding box center [154, 252] width 167 height 16
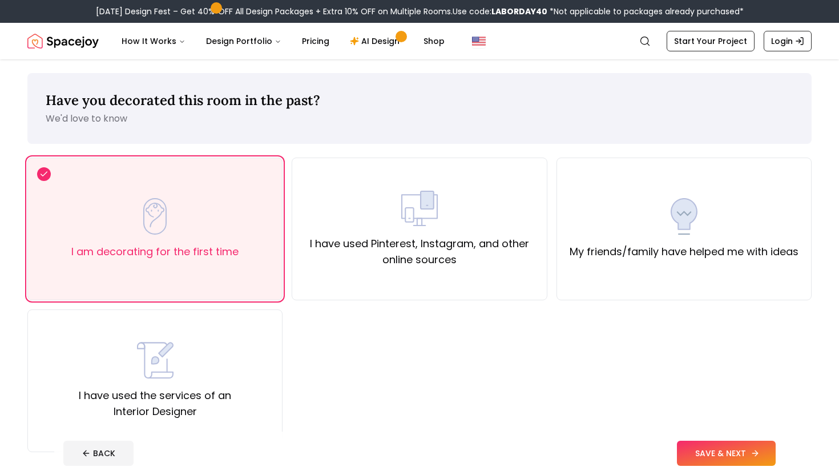
click at [747, 453] on button "SAVE & NEXT" at bounding box center [726, 452] width 99 height 25
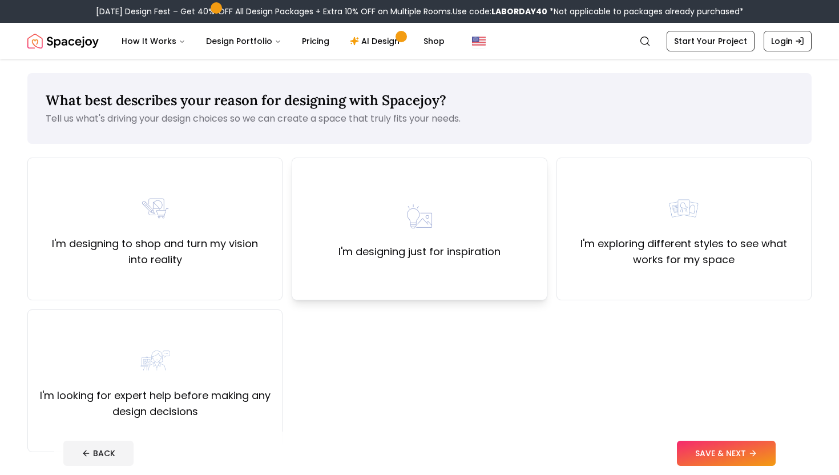
click at [426, 266] on div "I'm designing just for inspiration" at bounding box center [419, 228] width 255 height 143
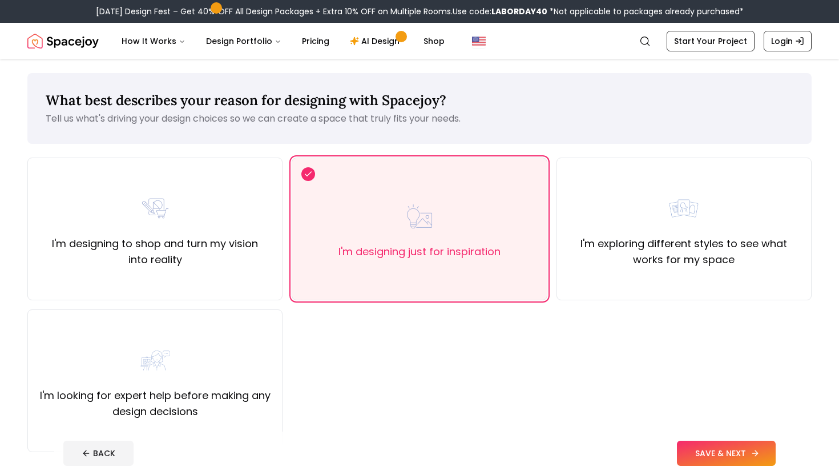
click at [719, 444] on button "SAVE & NEXT" at bounding box center [726, 452] width 99 height 25
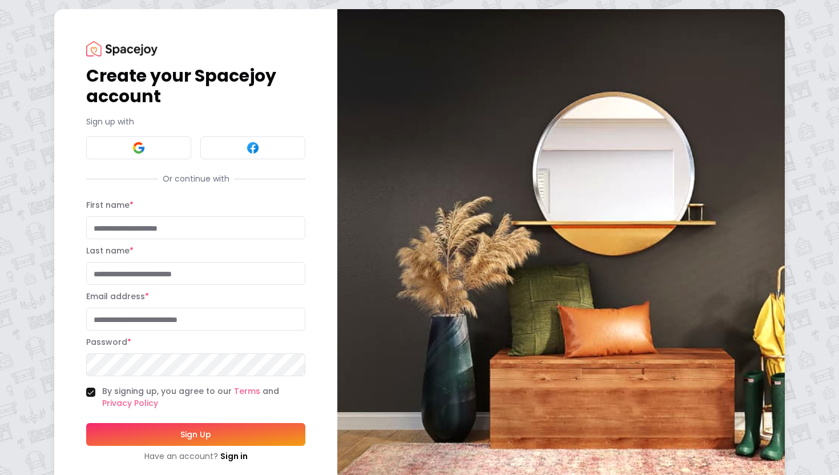
click at [164, 159] on div "Create your Spacejoy account Sign up with Or continue with First name * Last na…" at bounding box center [195, 251] width 219 height 421
click at [153, 146] on button at bounding box center [138, 147] width 105 height 23
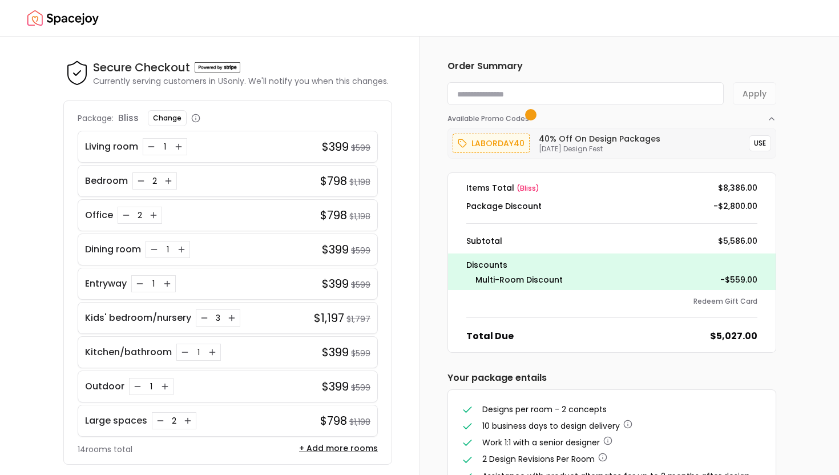
click at [490, 151] on div "laborday40" at bounding box center [490, 143] width 77 height 19
